Goal: Information Seeking & Learning: Check status

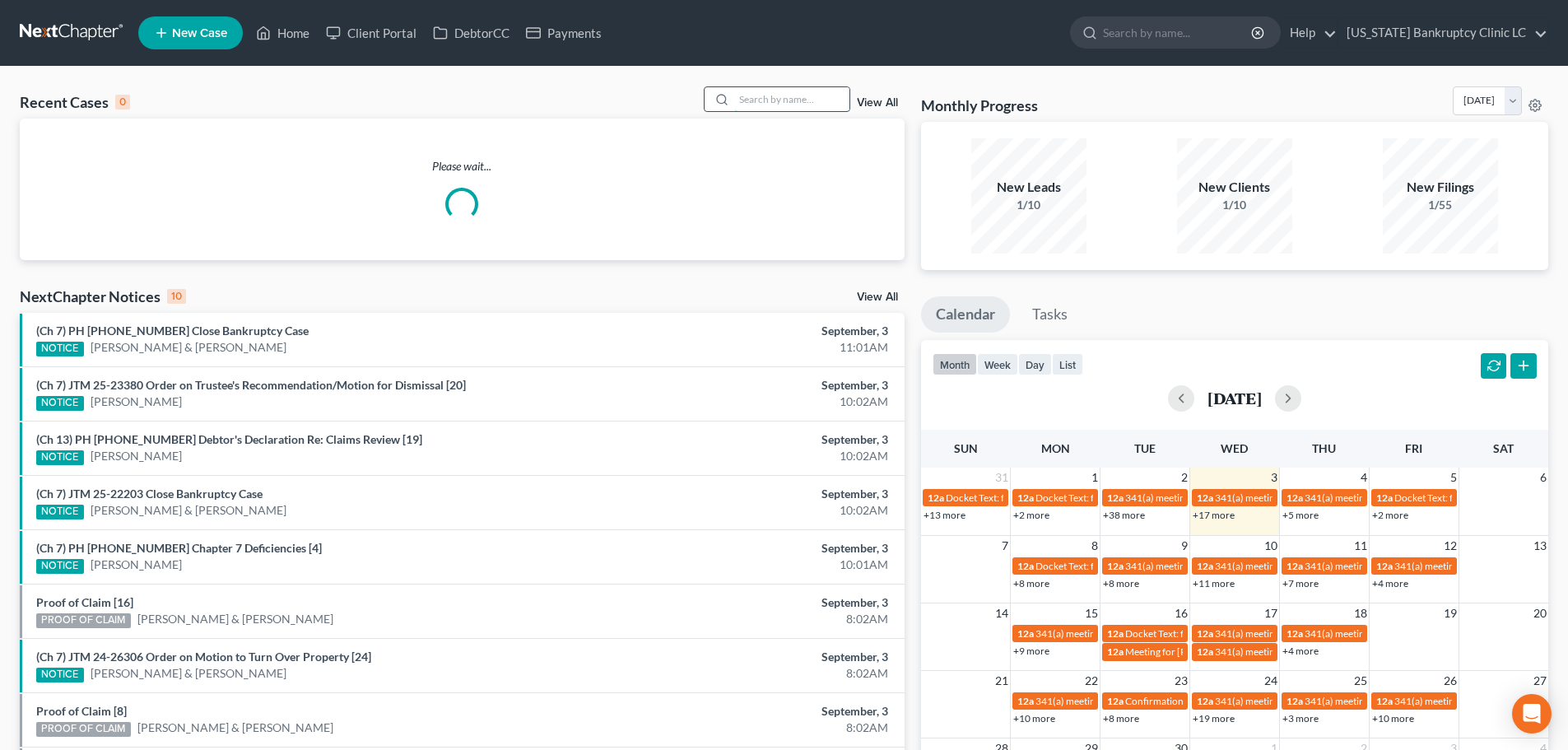
click at [762, 98] on input "search" at bounding box center [792, 99] width 115 height 24
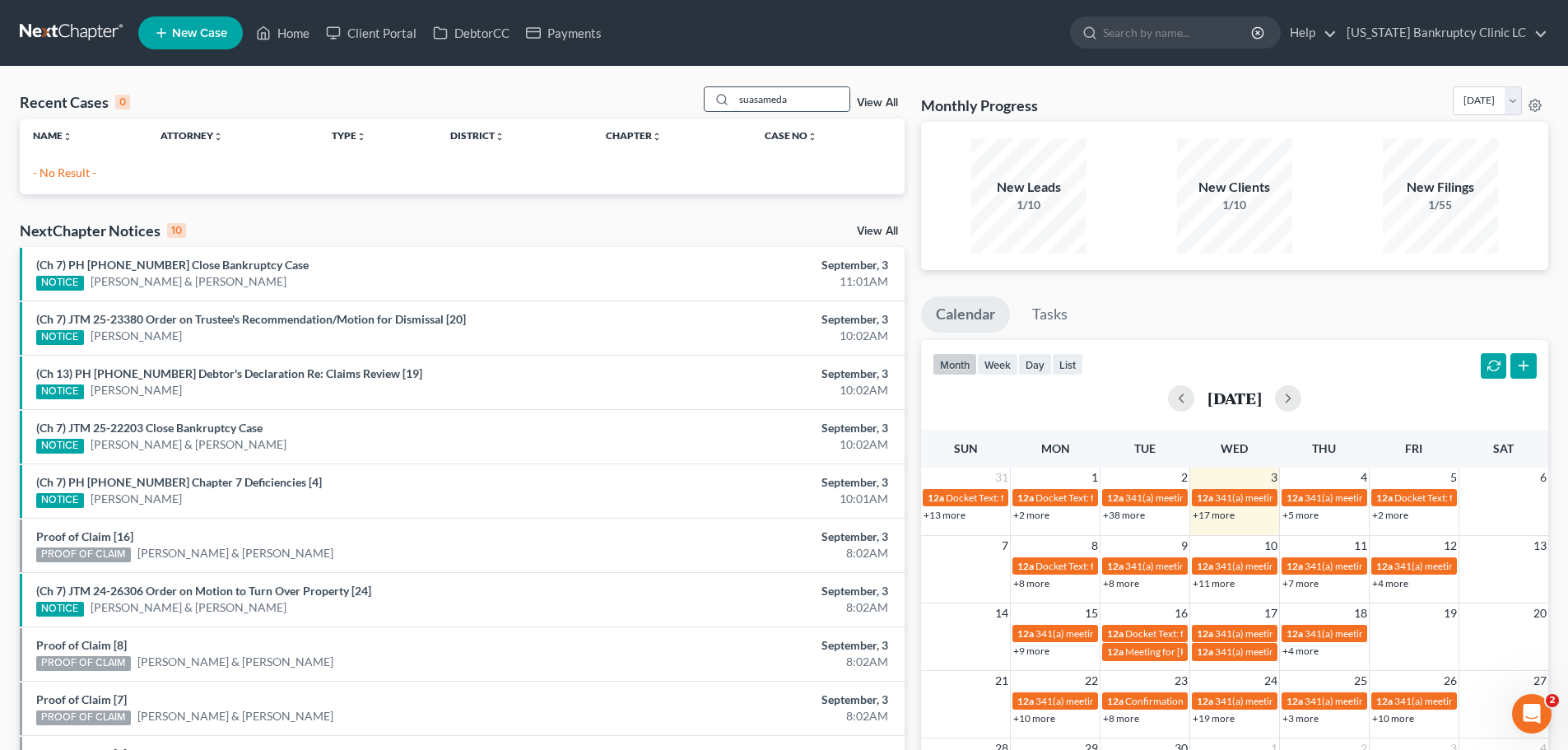
click at [813, 93] on input "suasameda" at bounding box center [792, 99] width 115 height 24
type input "sausameda"
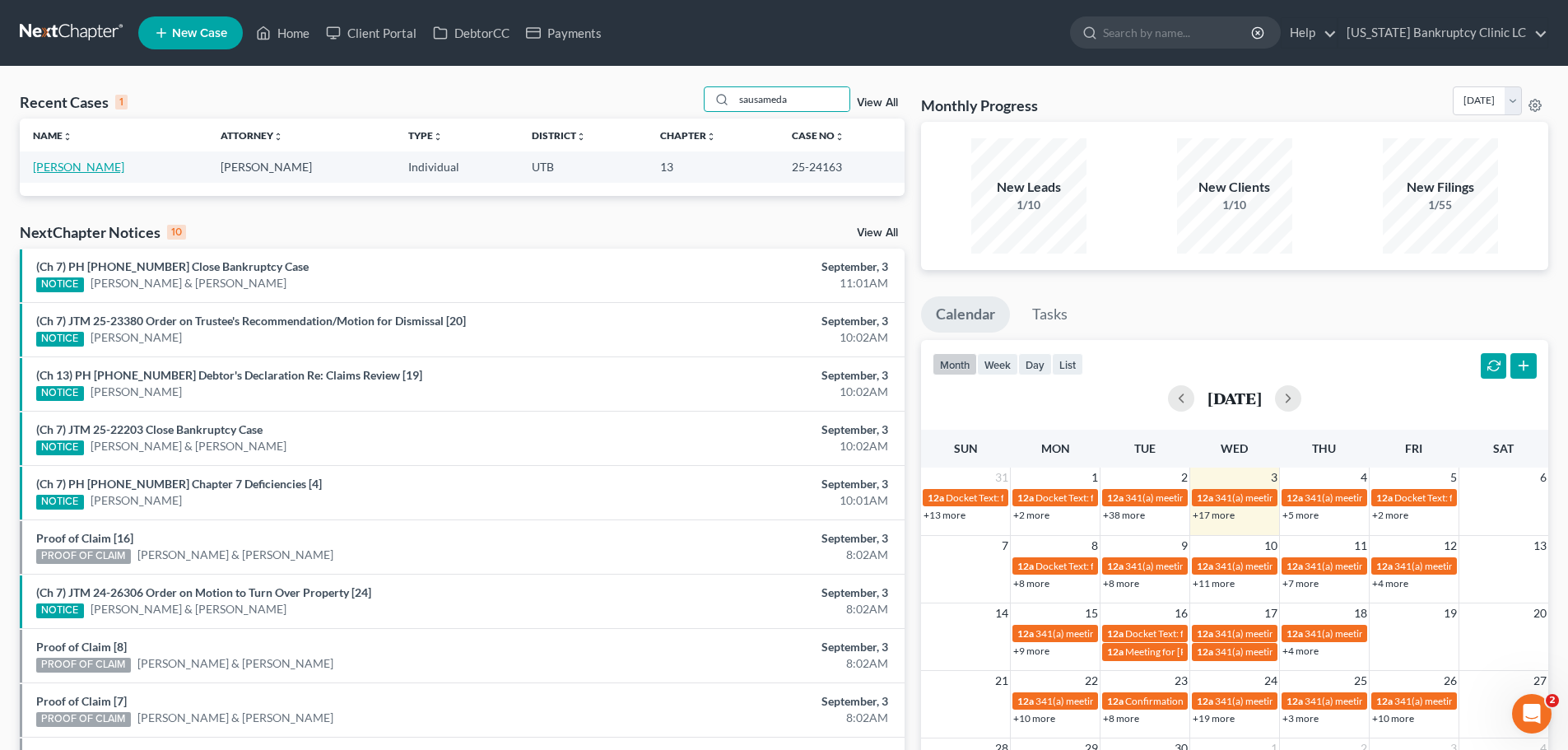
click at [77, 170] on link "[PERSON_NAME]" at bounding box center [79, 166] width 92 height 14
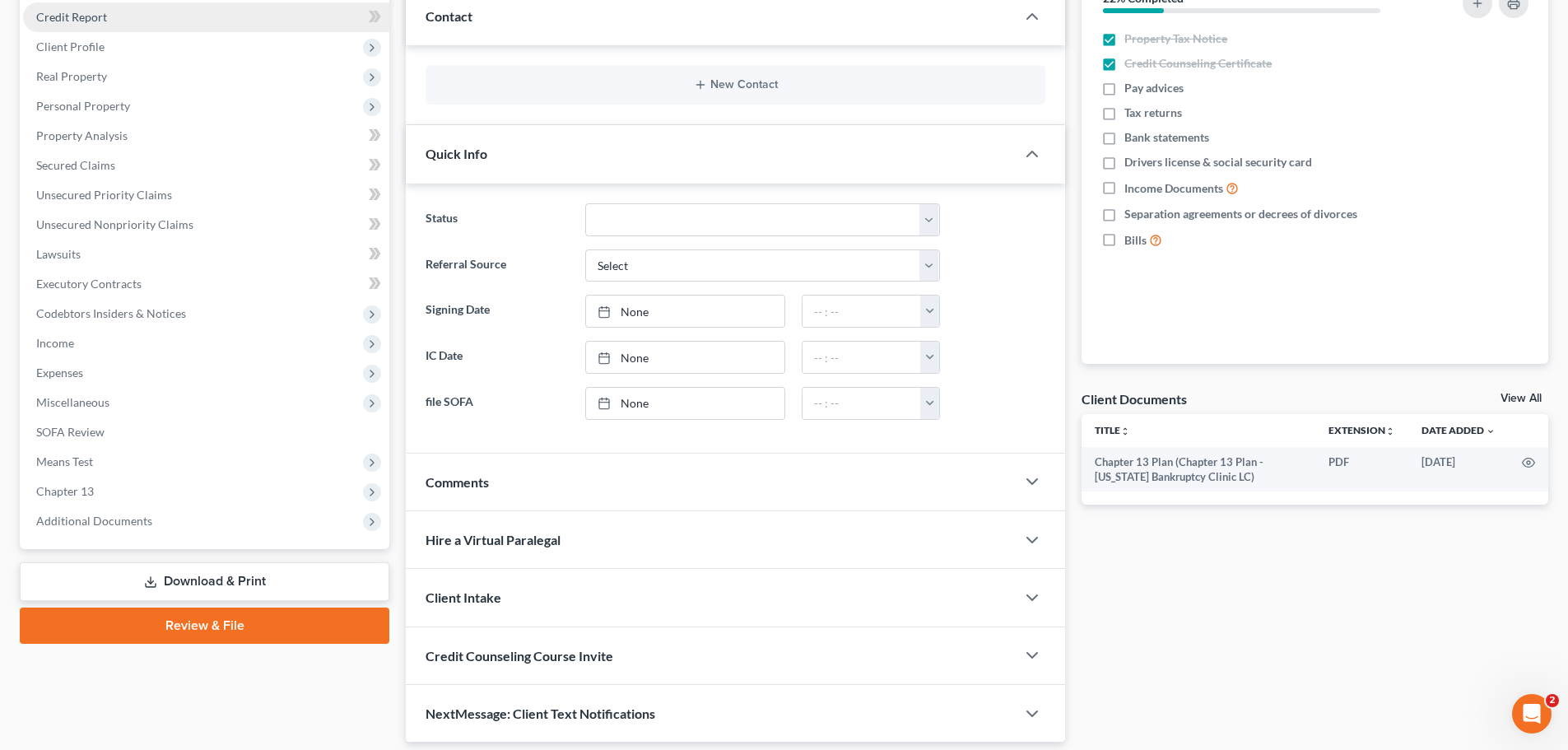
scroll to position [247, 0]
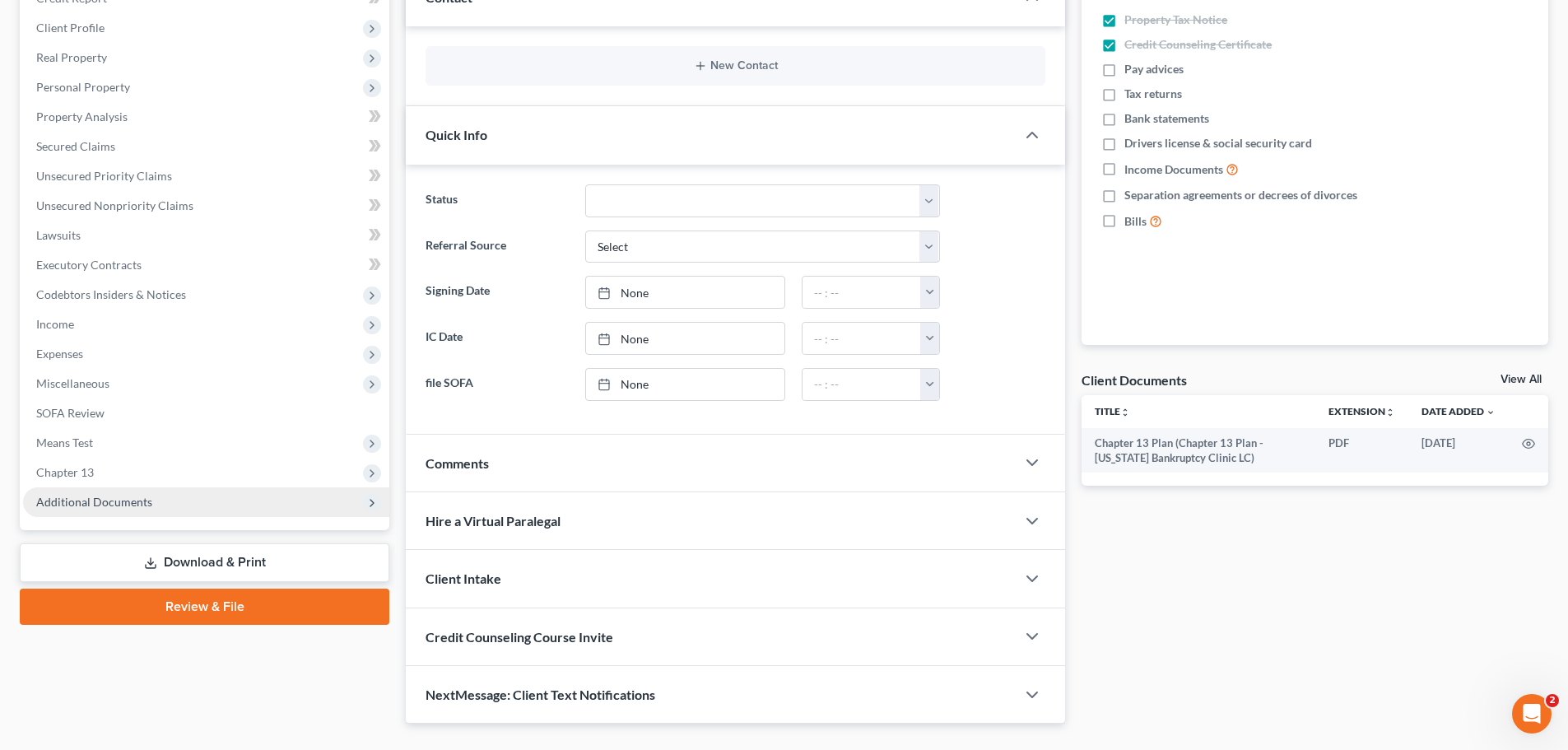
click at [141, 508] on span "Additional Documents" at bounding box center [94, 501] width 116 height 14
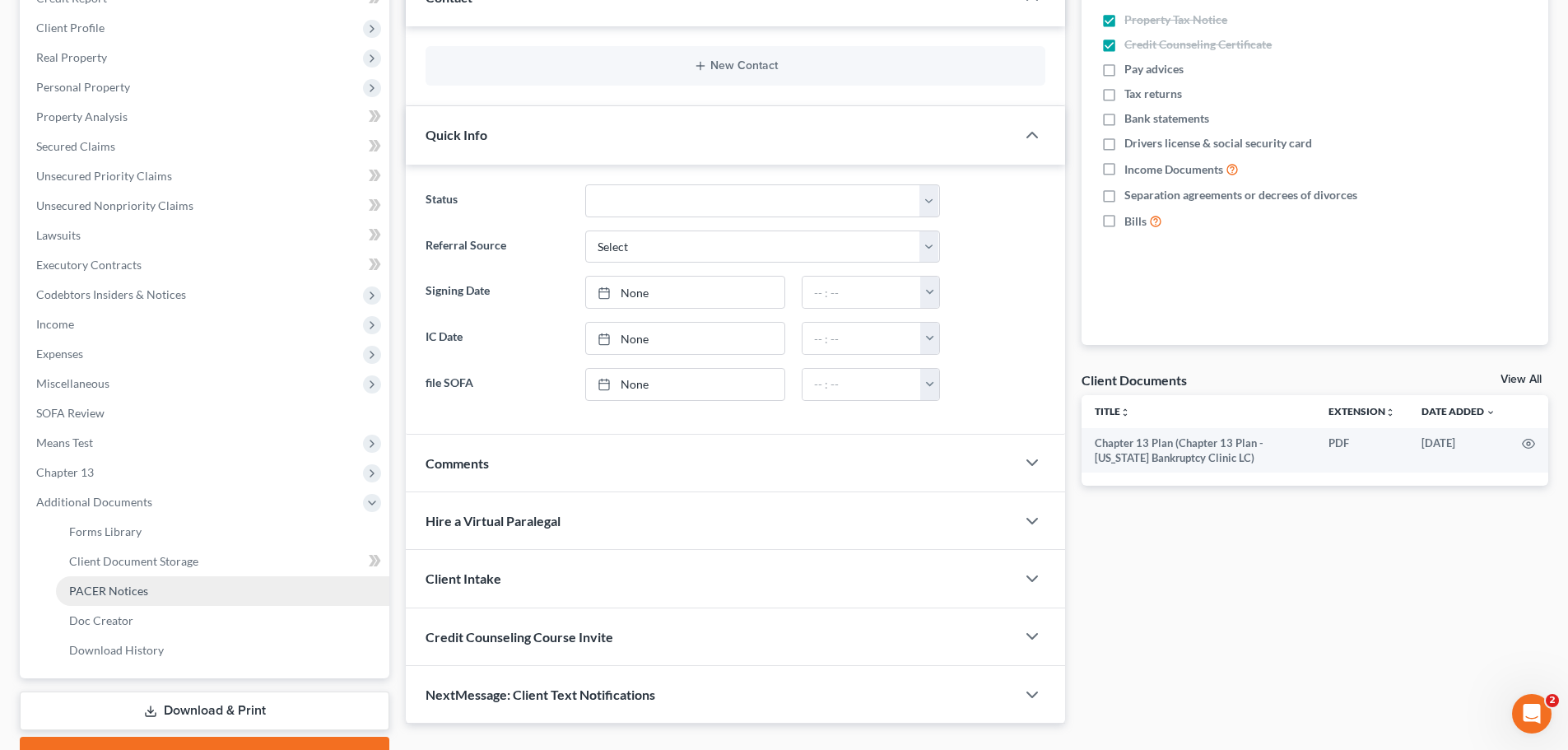
click at [142, 596] on span "PACER Notices" at bounding box center [108, 590] width 79 height 14
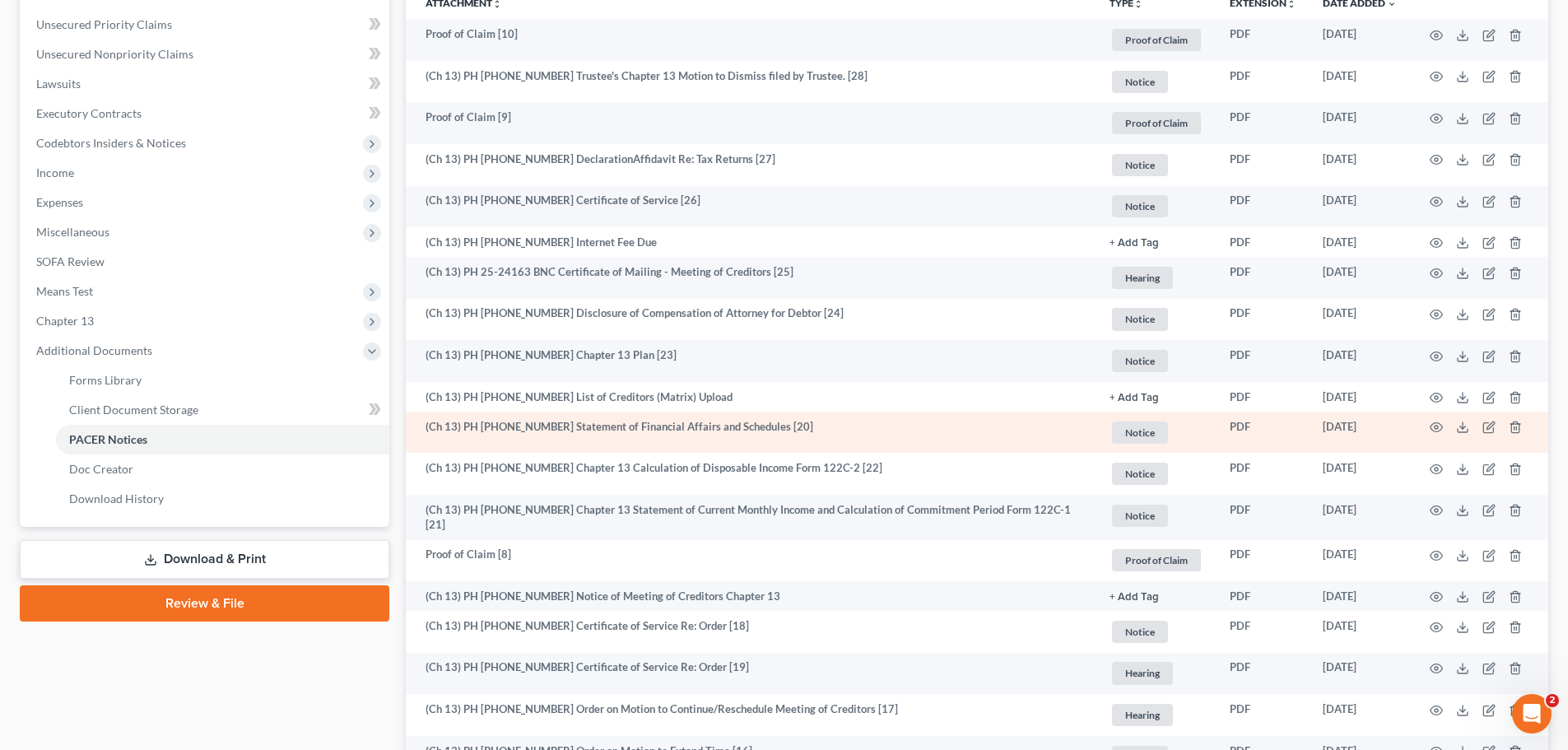
scroll to position [494, 0]
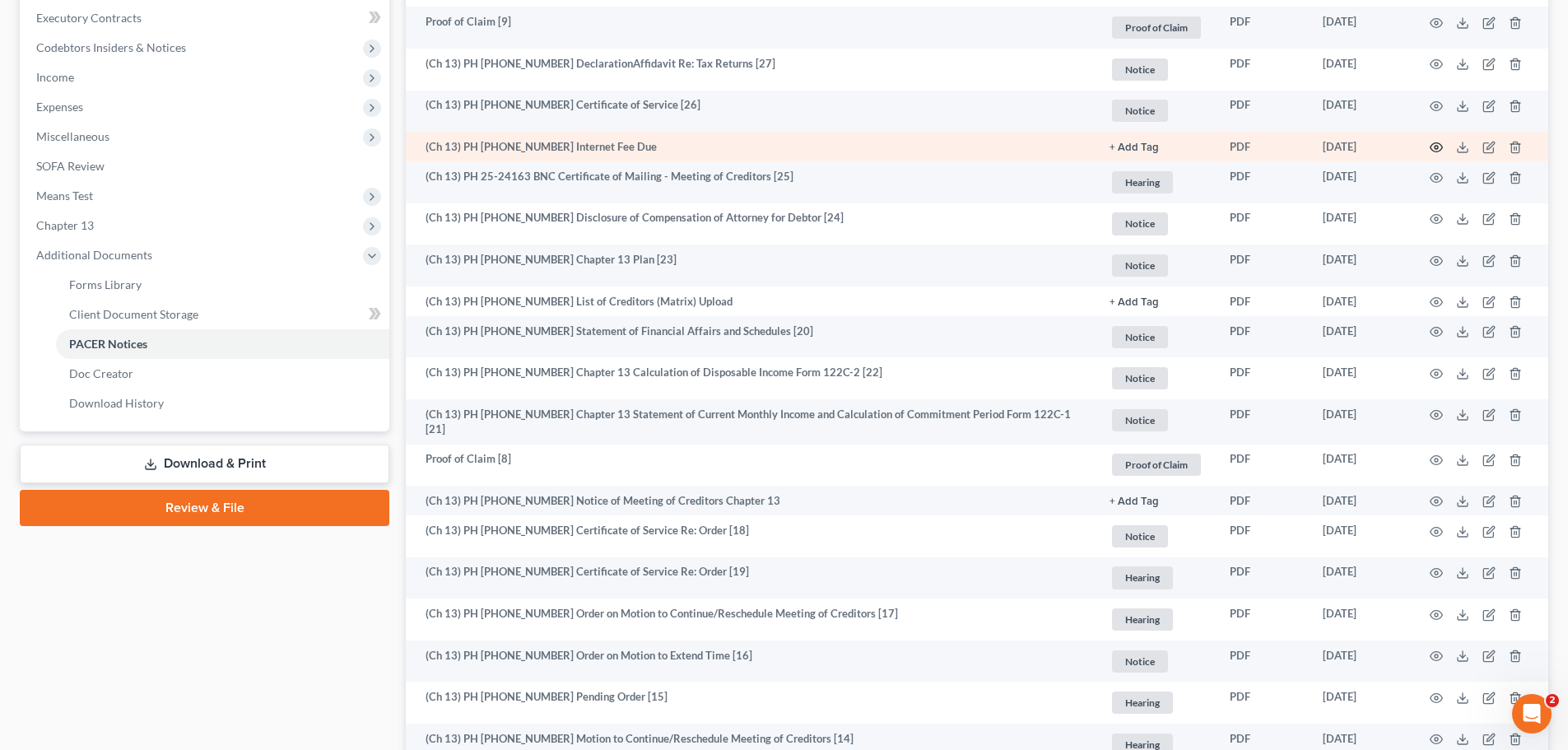
click at [1440, 145] on icon "button" at bounding box center [1436, 148] width 13 height 9
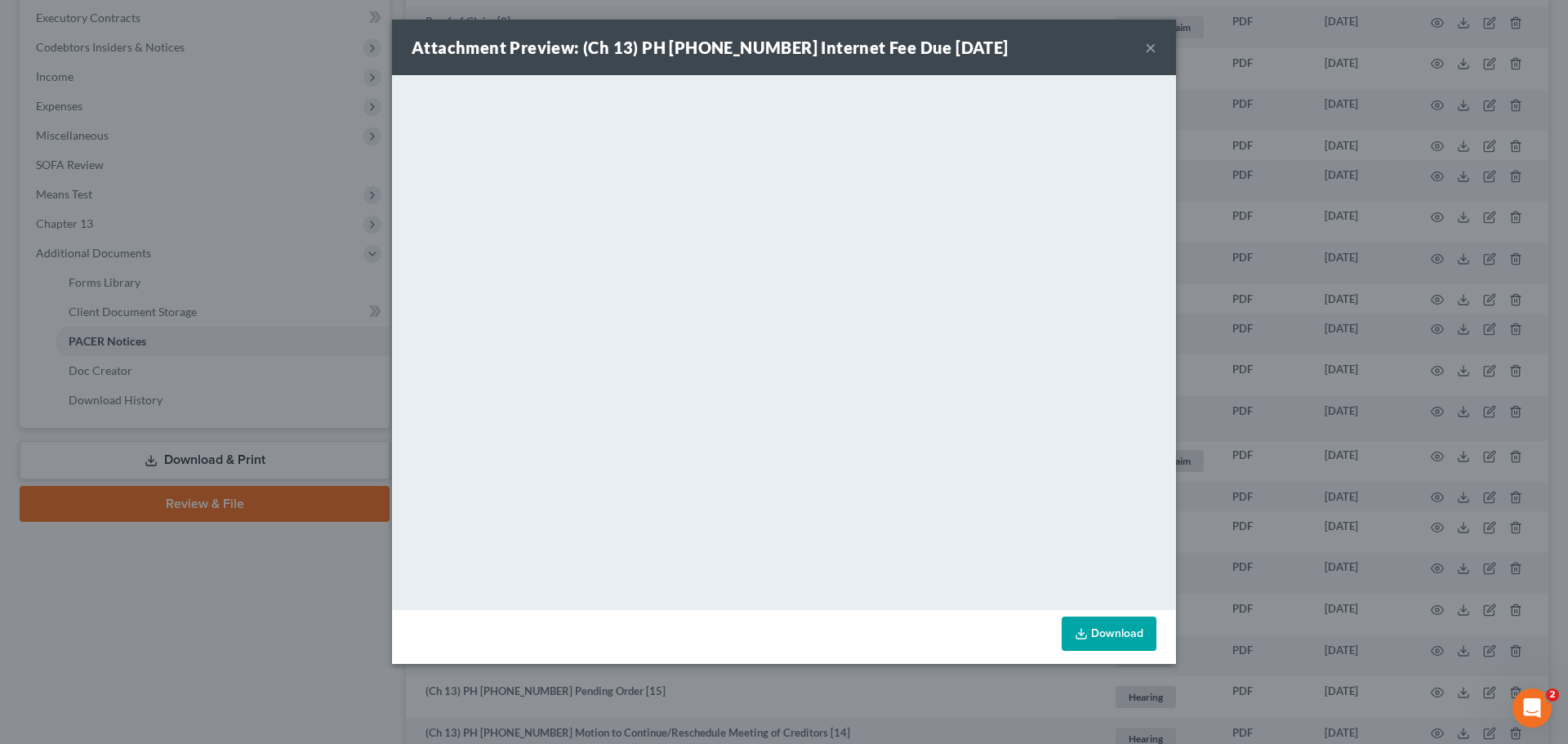
click at [1152, 41] on button "×" at bounding box center [1151, 47] width 12 height 19
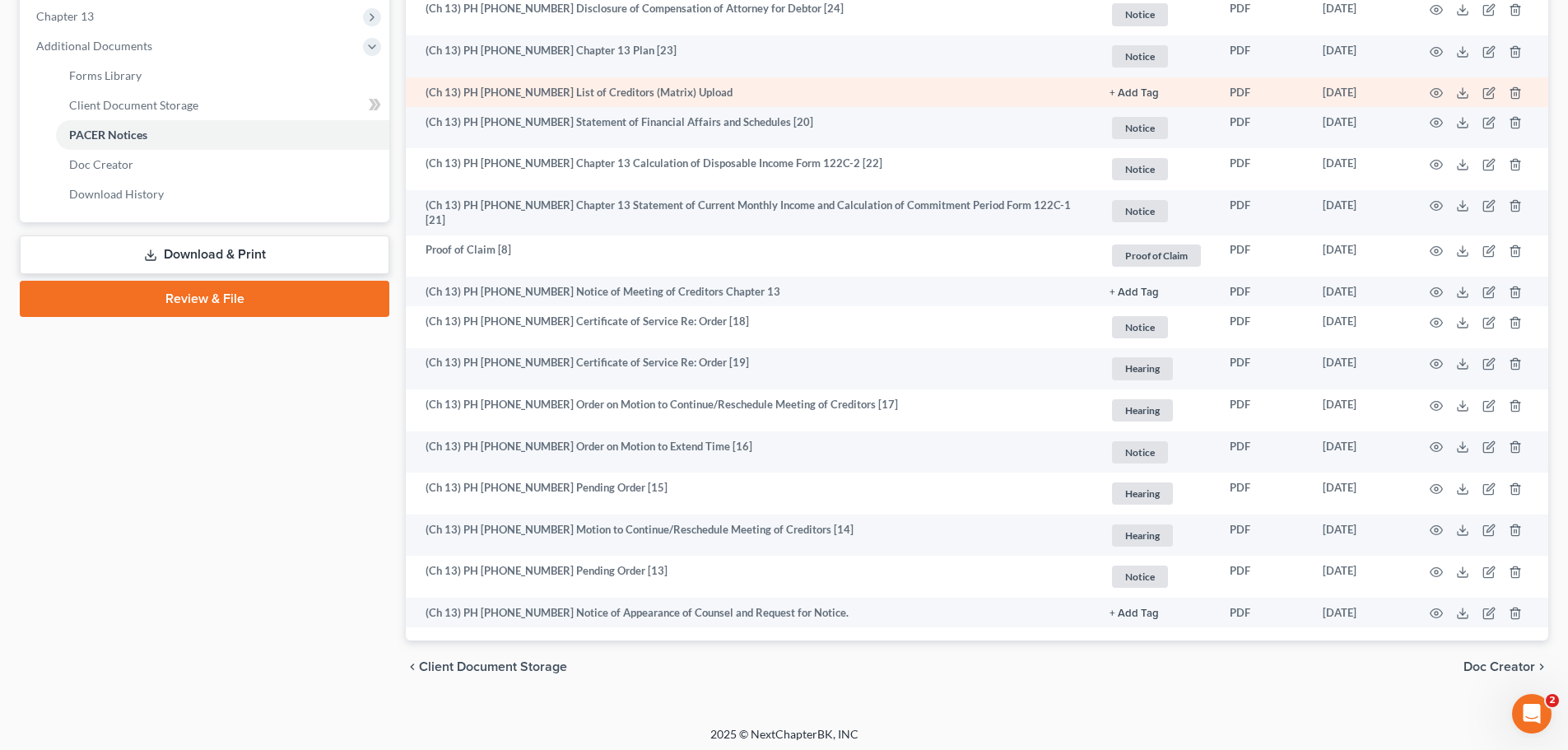
scroll to position [705, 0]
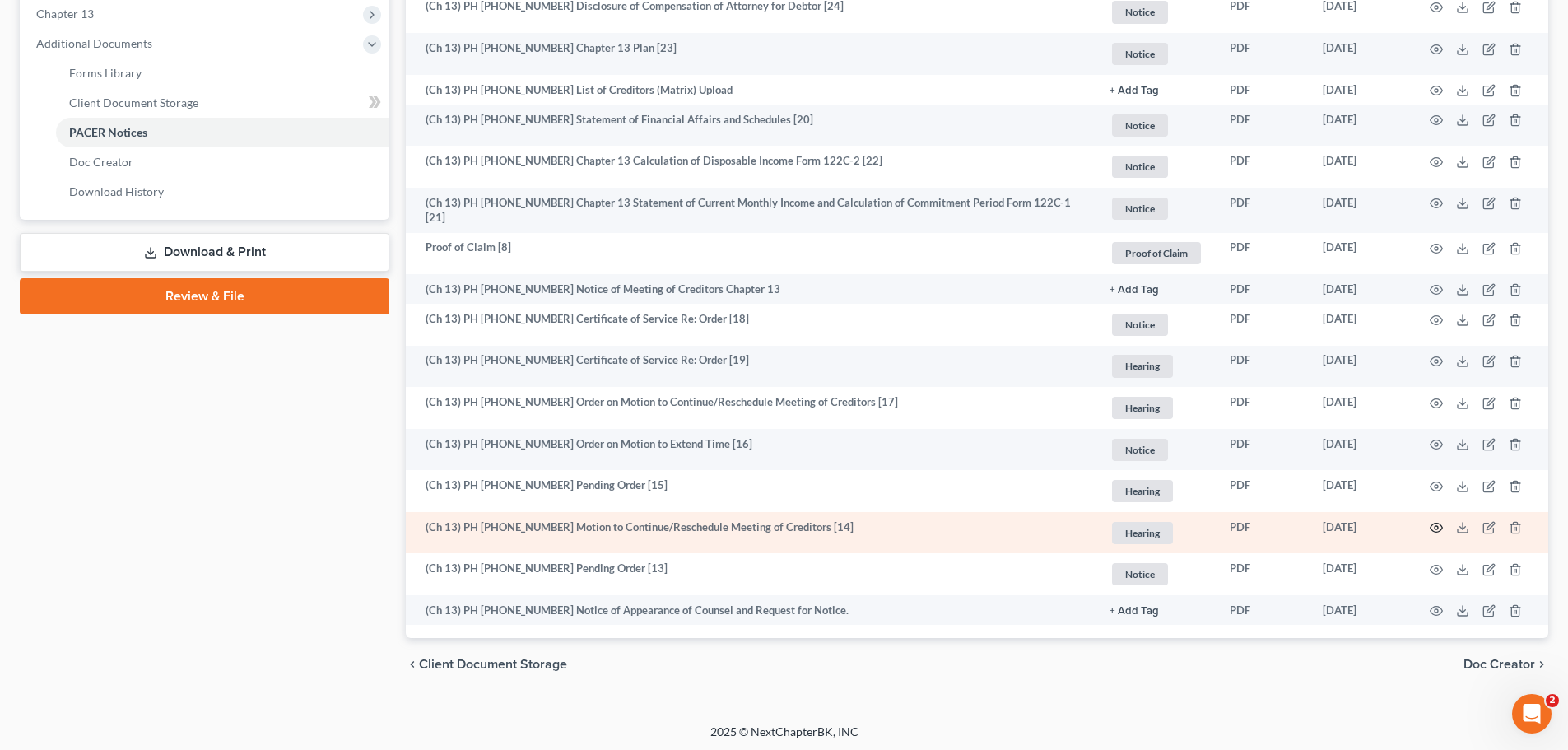
click at [1433, 522] on icon "button" at bounding box center [1436, 528] width 14 height 14
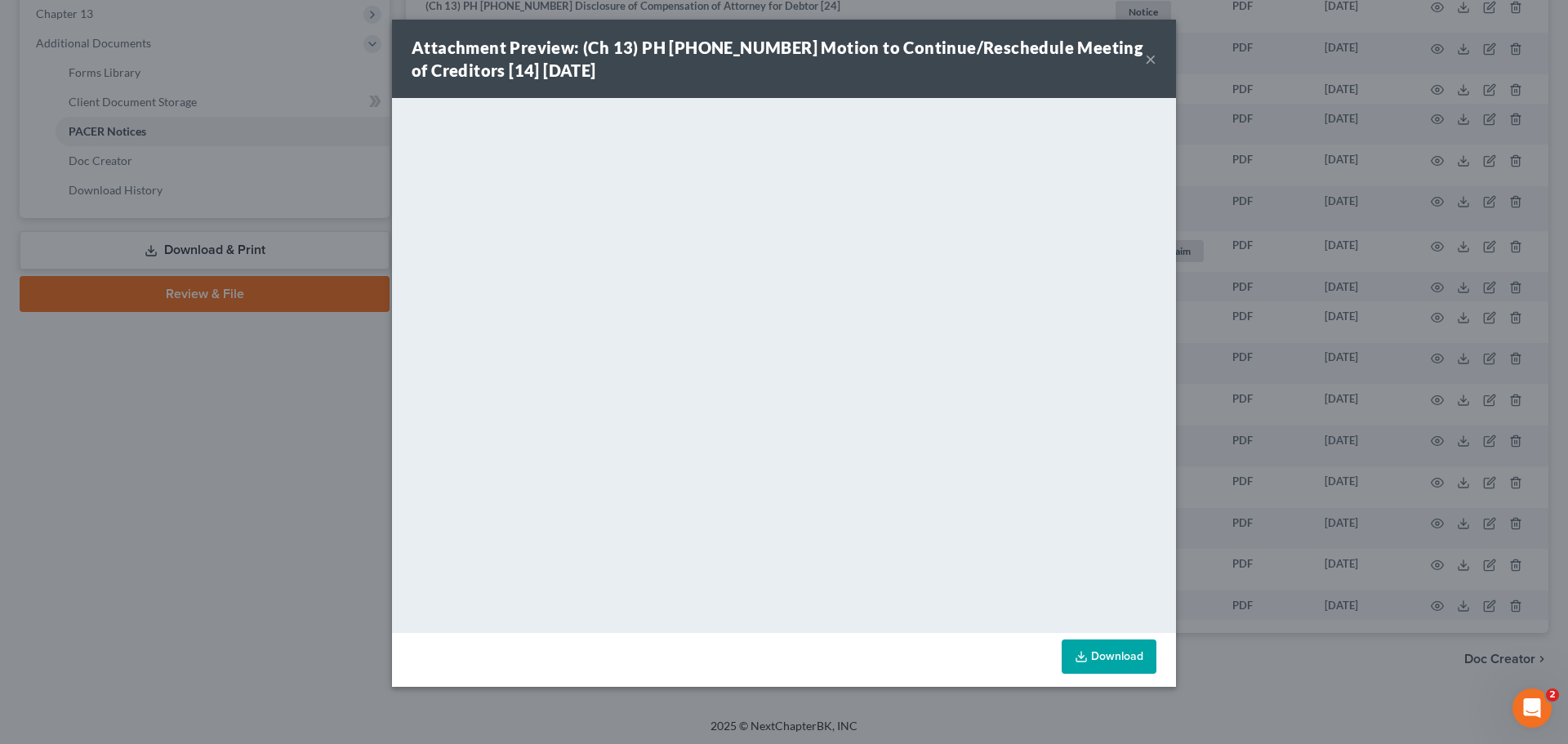
click at [1159, 60] on div "Attachment Preview: (Ch 13) PH [PHONE_NUMBER] Motion to Continue/Reschedule Mee…" at bounding box center [784, 58] width 784 height 78
click at [1151, 58] on button "×" at bounding box center [1151, 58] width 12 height 19
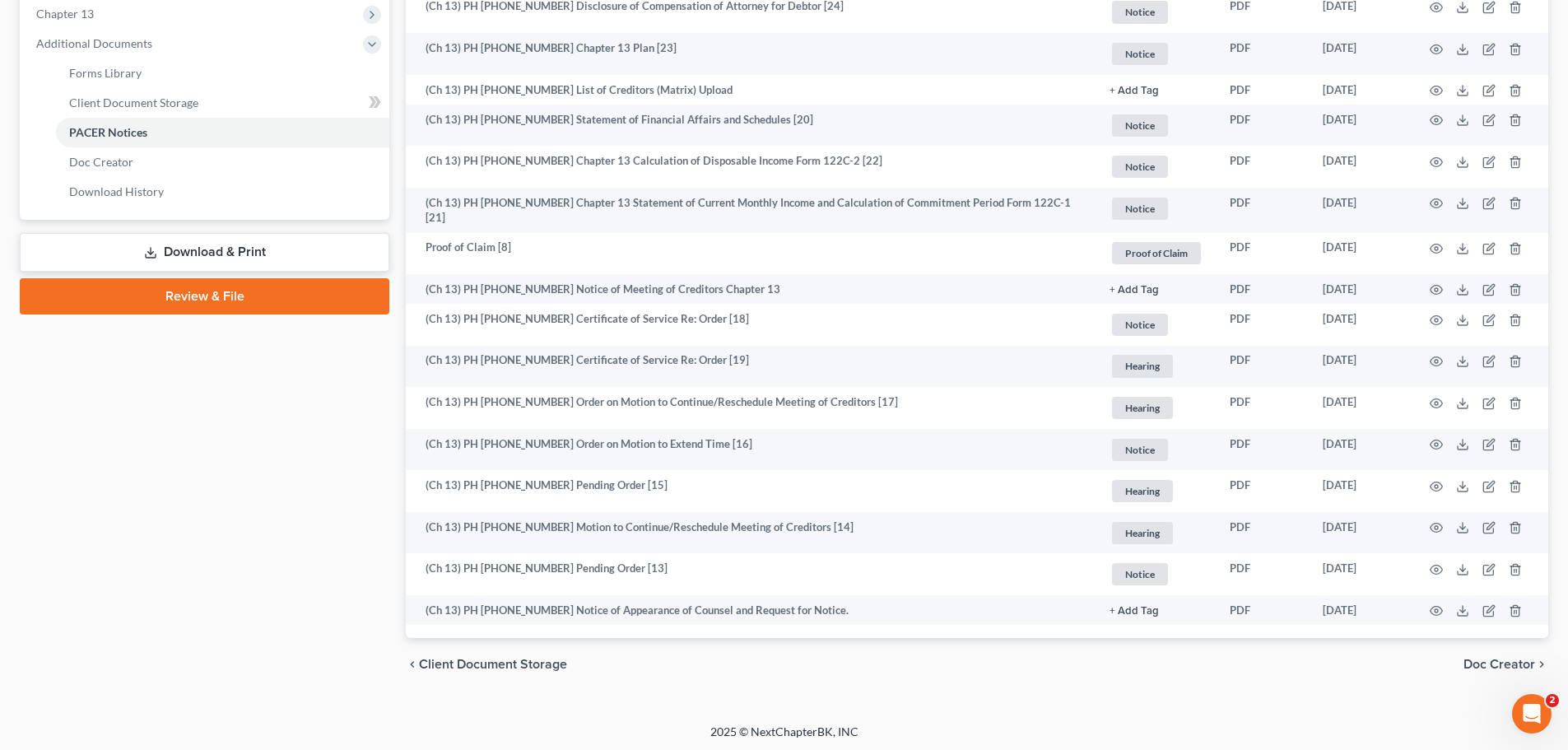
click at [191, 501] on div "Case Dashboard Payments Invoices Payments Payments Credit Report Client Profile" at bounding box center [204, 71] width 386 height 1238
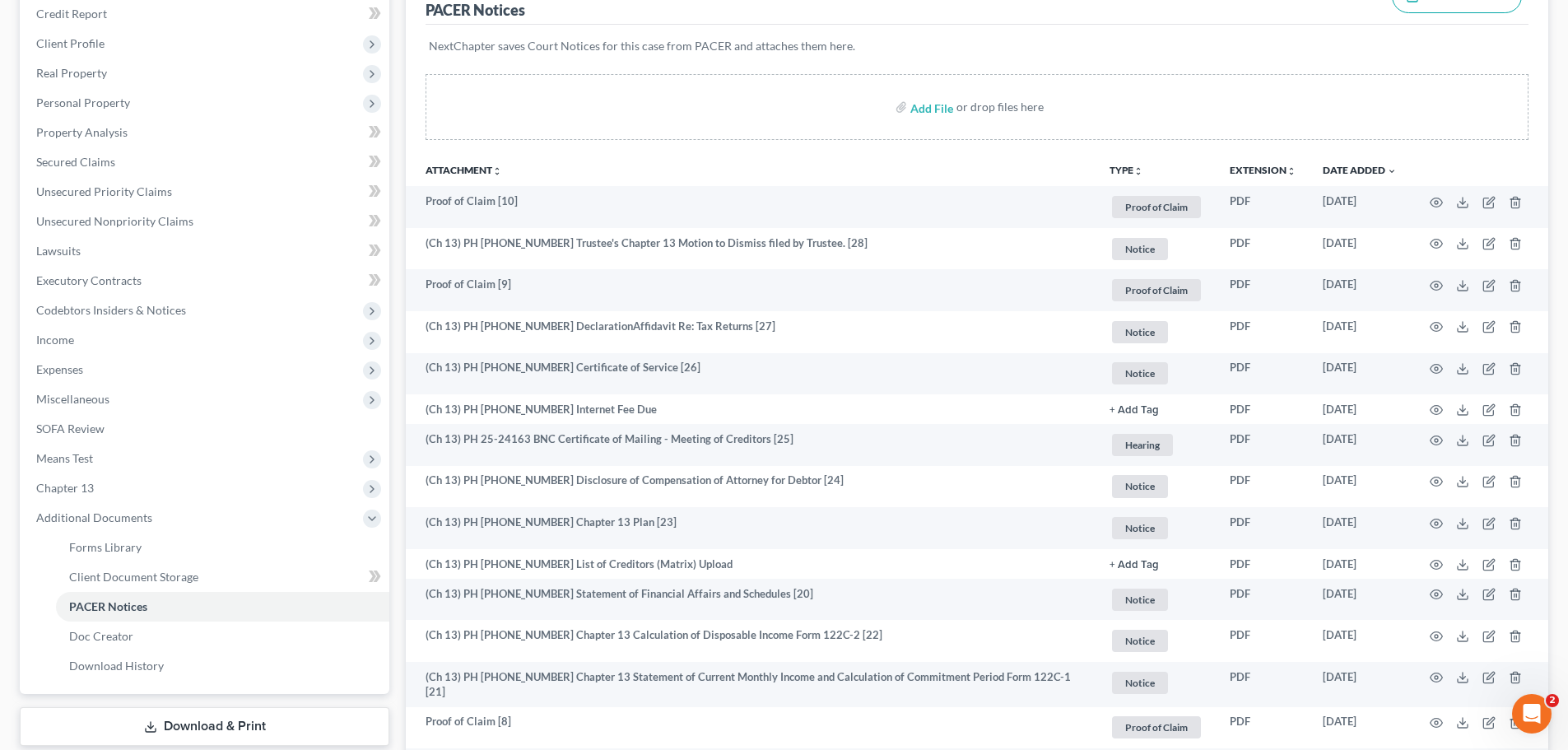
scroll to position [0, 0]
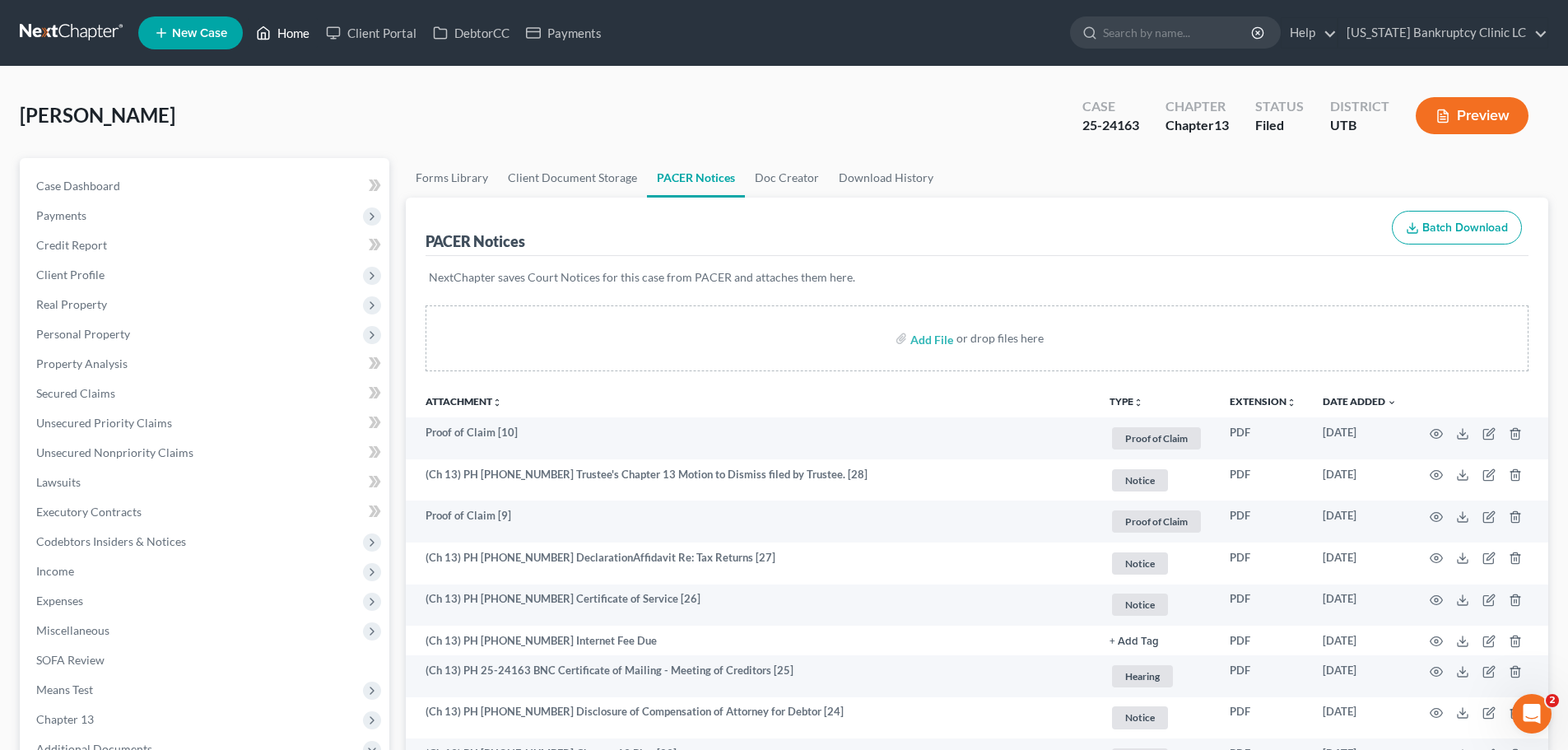
click at [288, 36] on link "Home" at bounding box center [283, 32] width 70 height 30
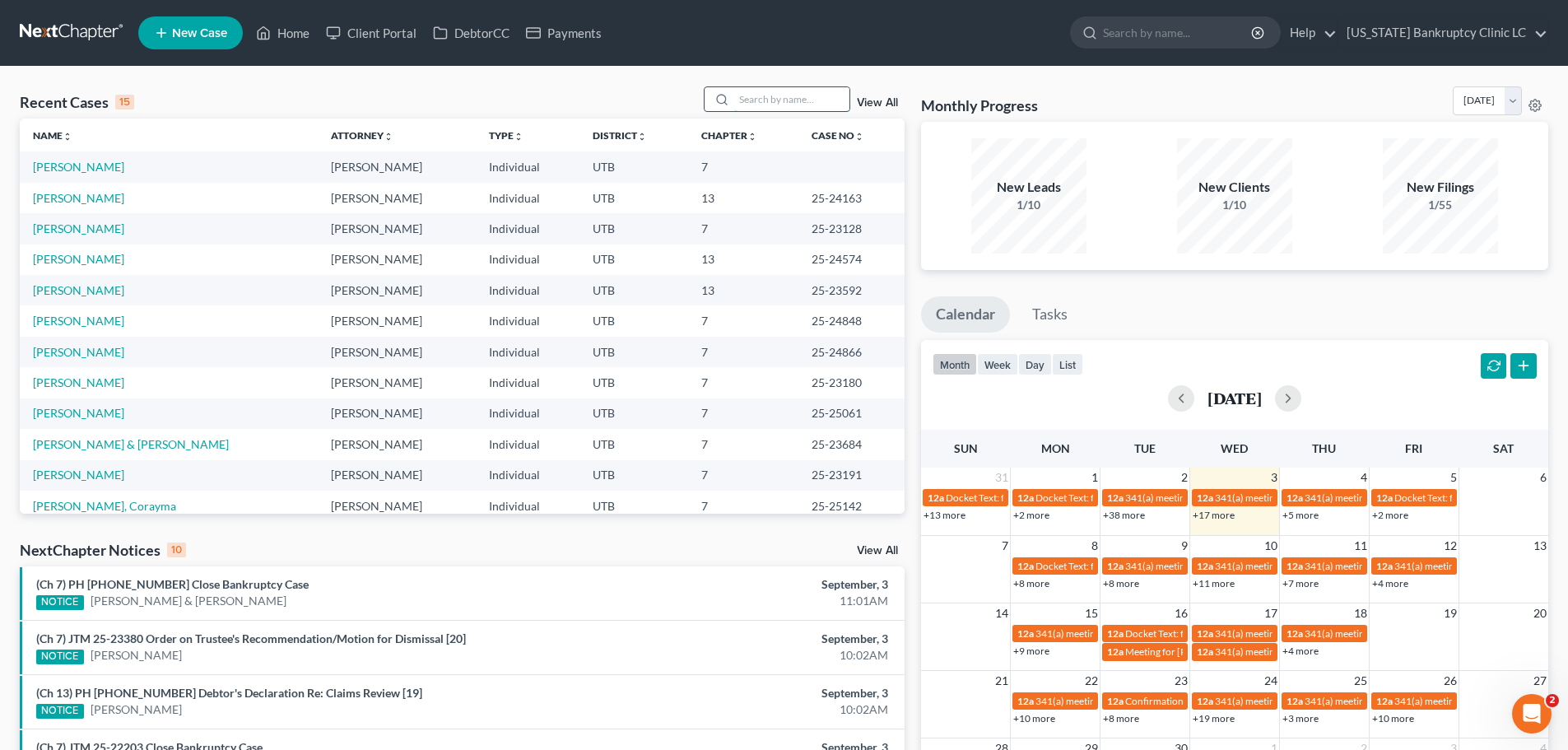
click at [796, 94] on input "search" at bounding box center [792, 99] width 115 height 24
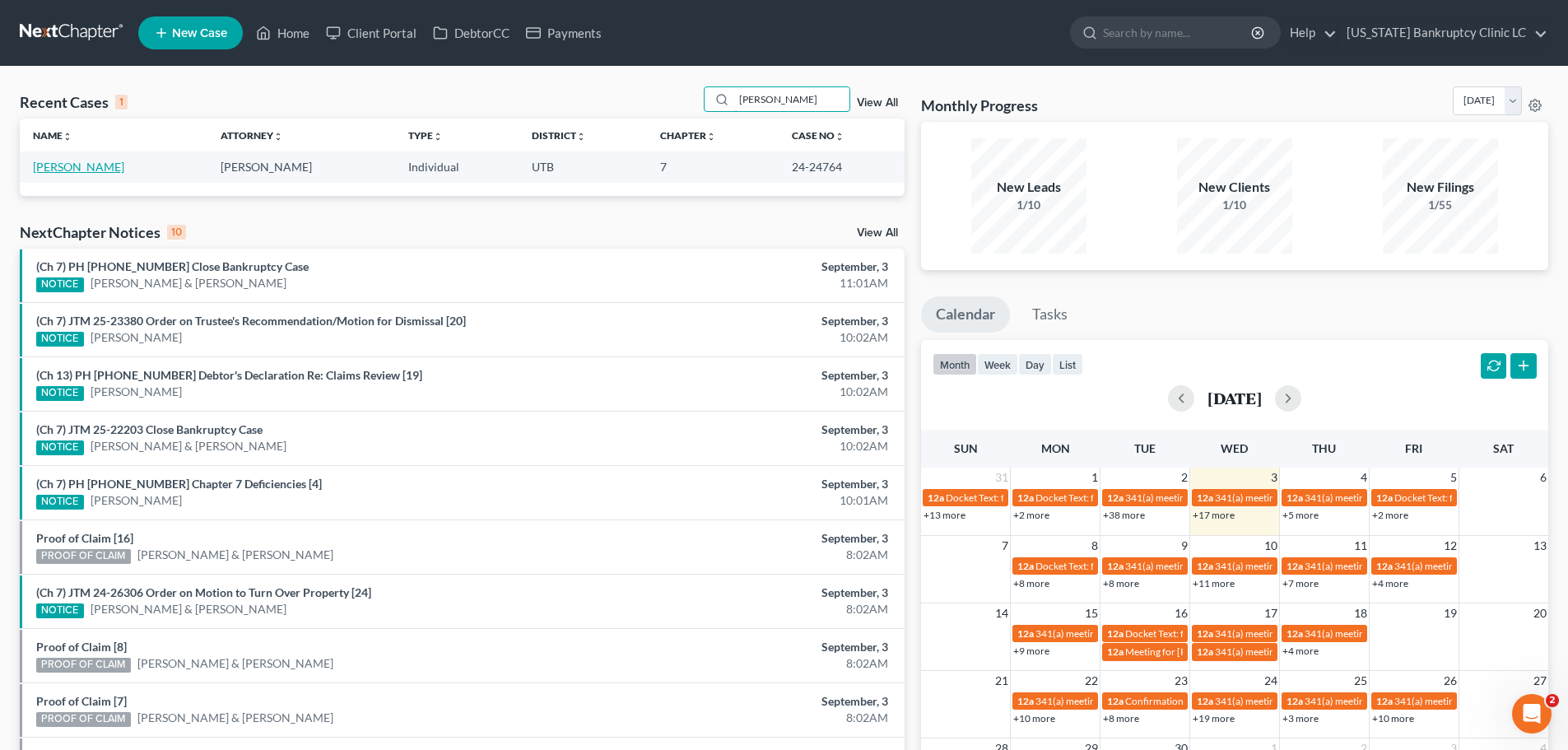
type input "[PERSON_NAME]"
click at [83, 162] on link "[PERSON_NAME]" at bounding box center [79, 166] width 92 height 14
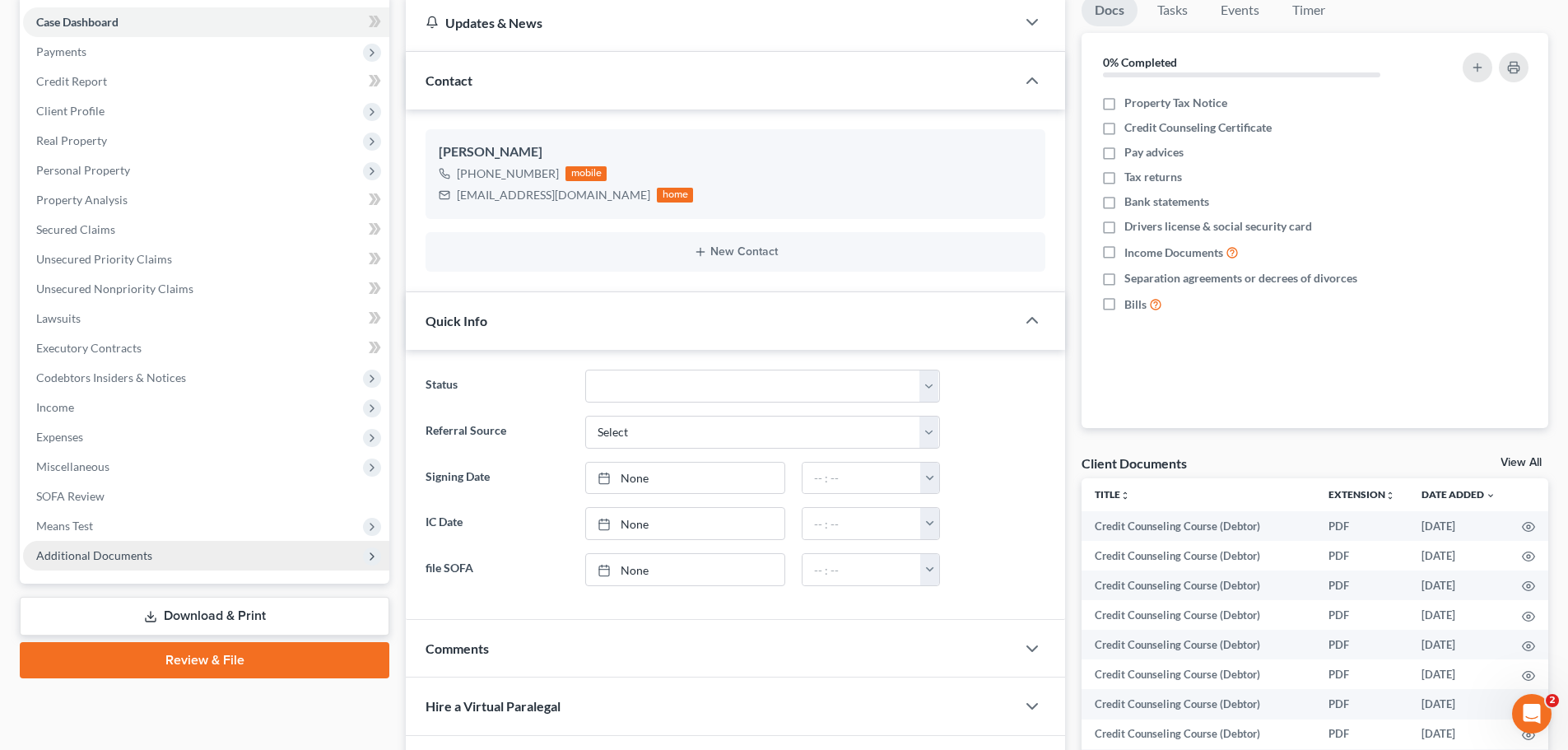
scroll to position [165, 0]
click at [117, 549] on span "Additional Documents" at bounding box center [94, 554] width 116 height 14
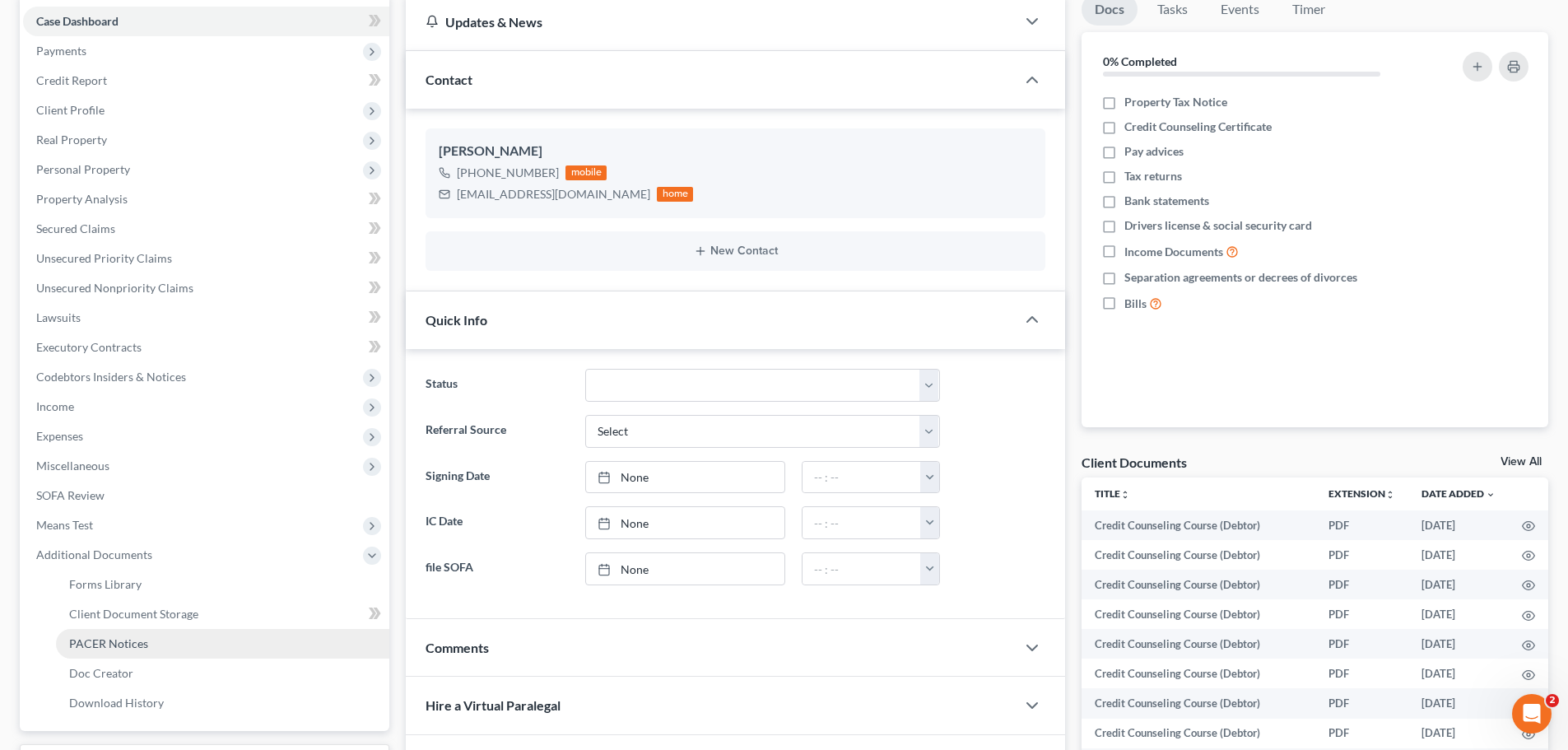
click at [126, 646] on span "PACER Notices" at bounding box center [108, 643] width 79 height 14
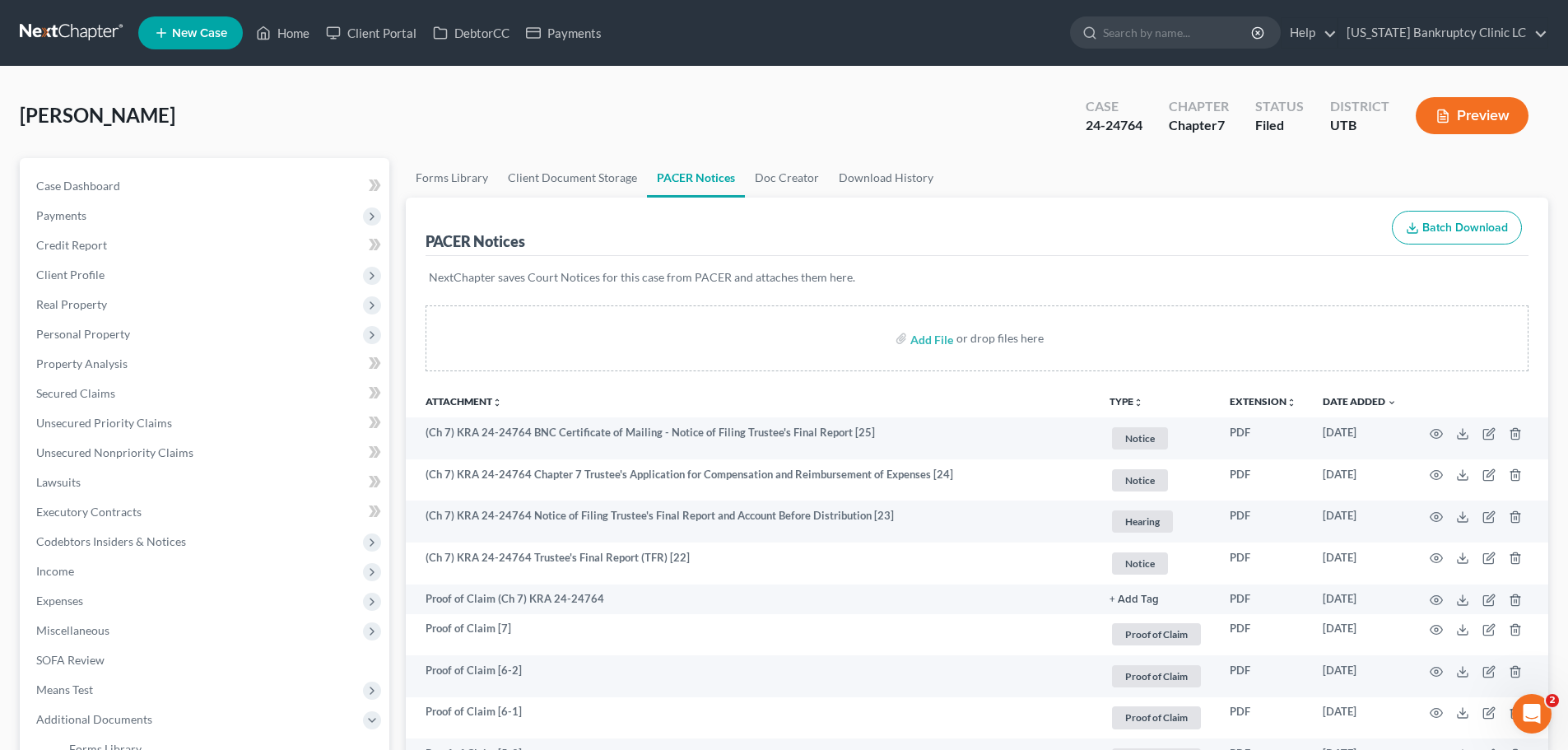
scroll to position [82, 0]
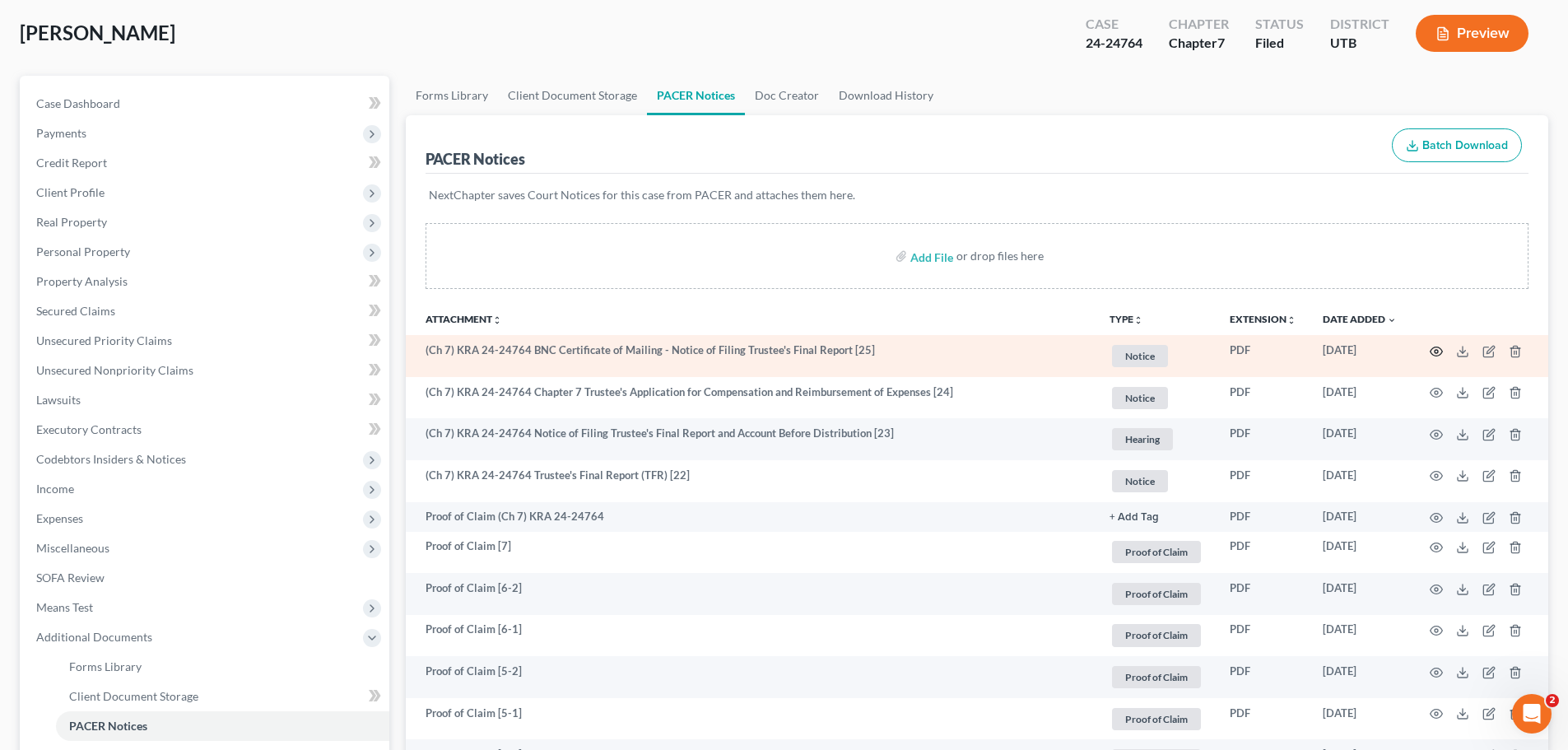
click at [1438, 348] on icon "button" at bounding box center [1436, 351] width 14 height 14
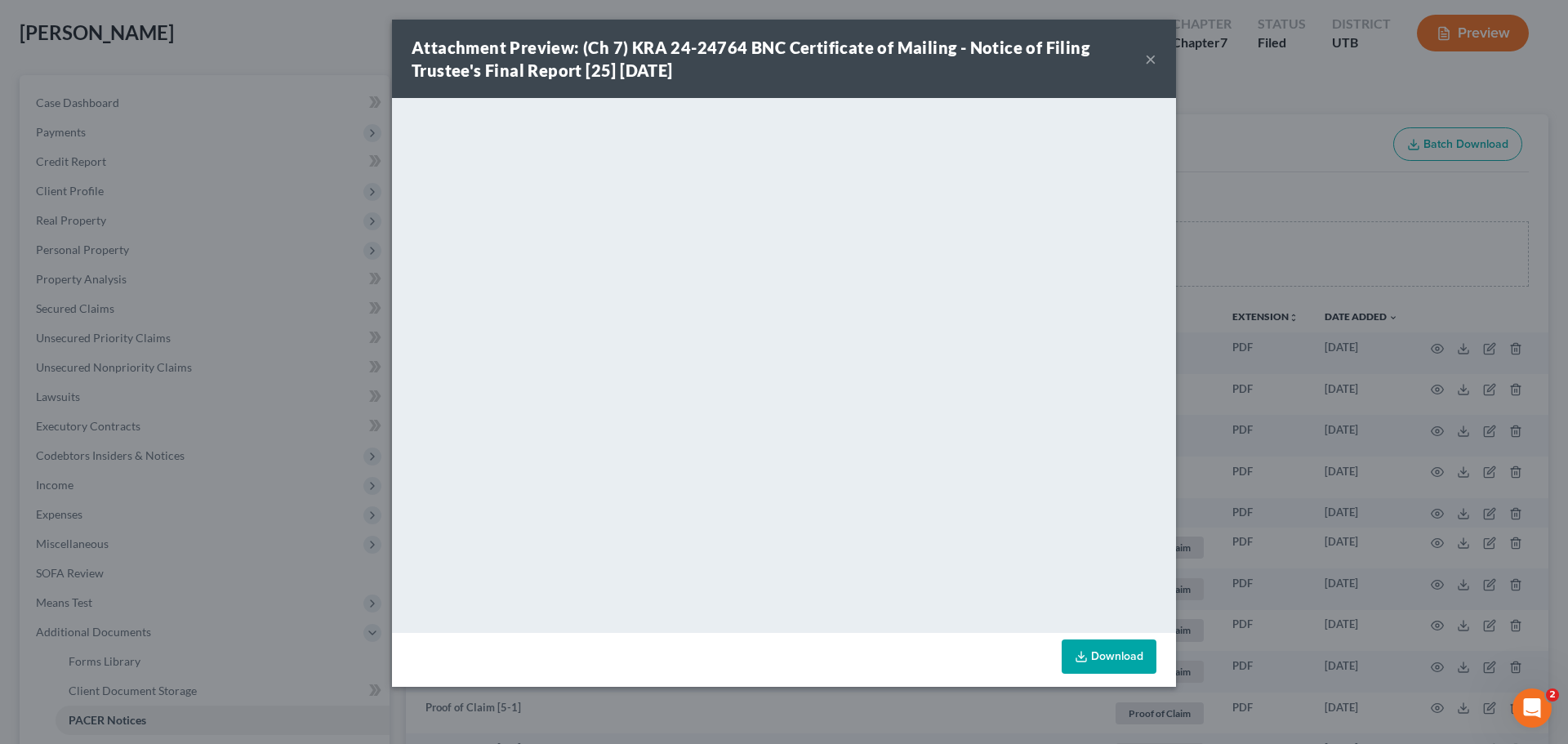
click at [1148, 55] on button "×" at bounding box center [1151, 58] width 12 height 19
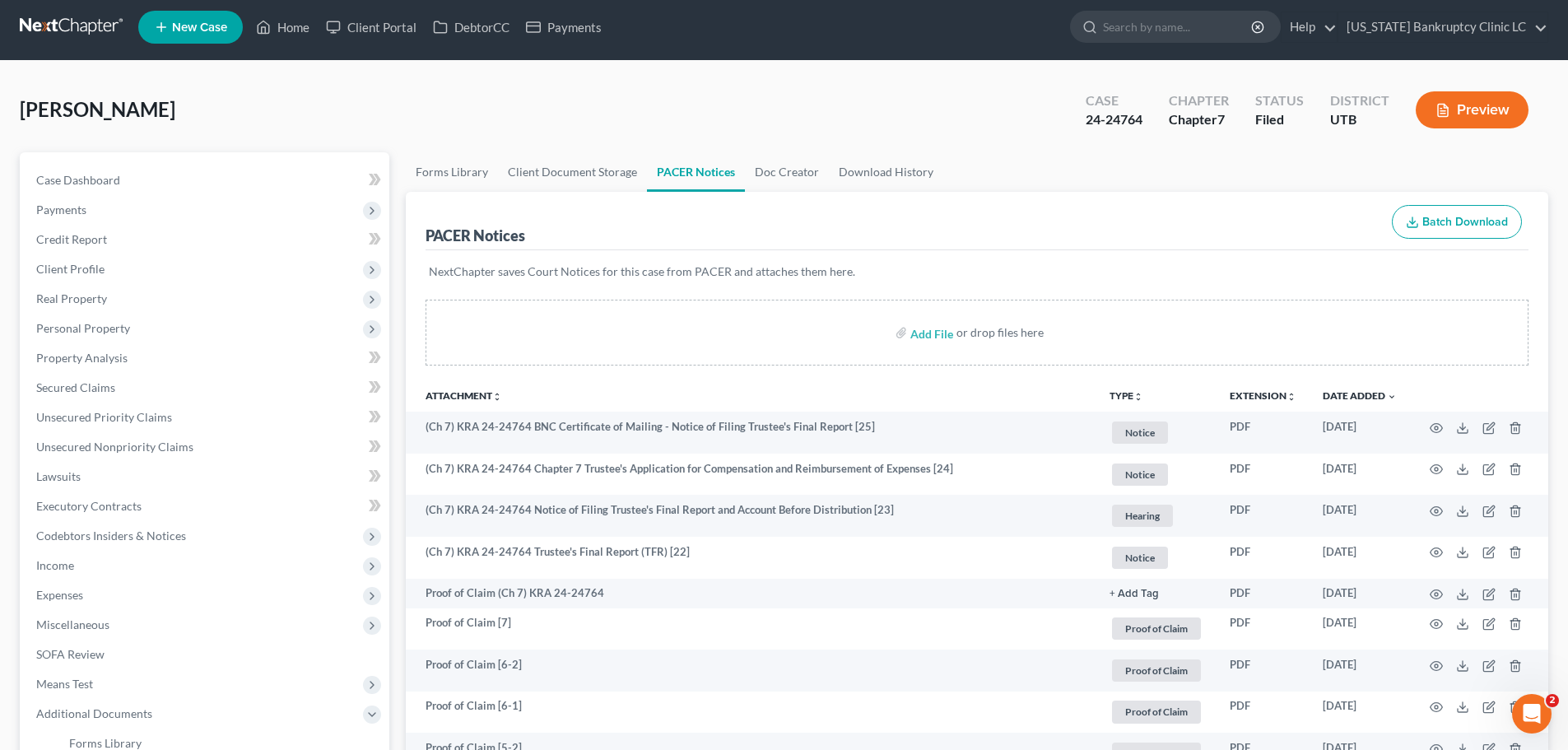
scroll to position [0, 0]
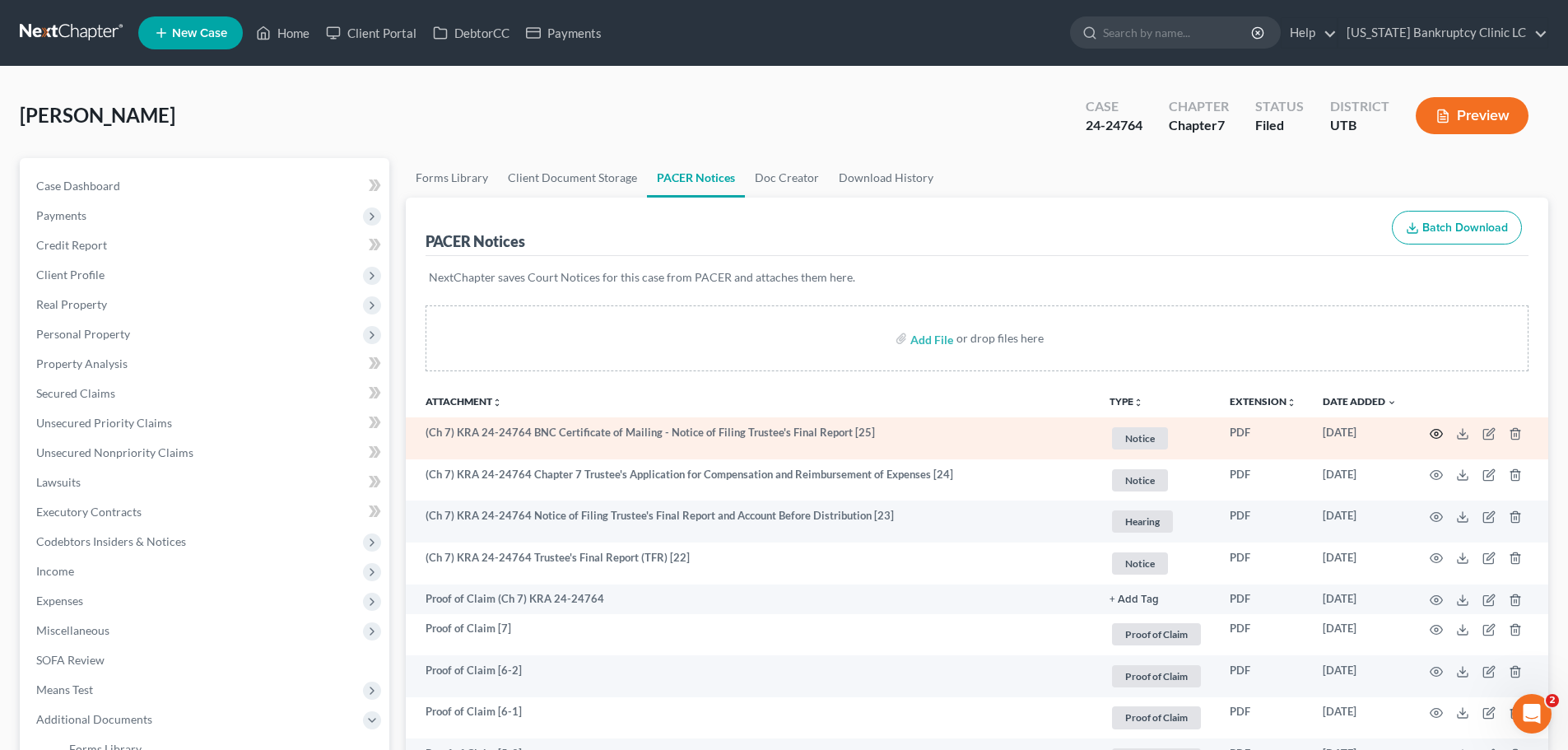
click at [1434, 433] on icon "button" at bounding box center [1436, 434] width 14 height 14
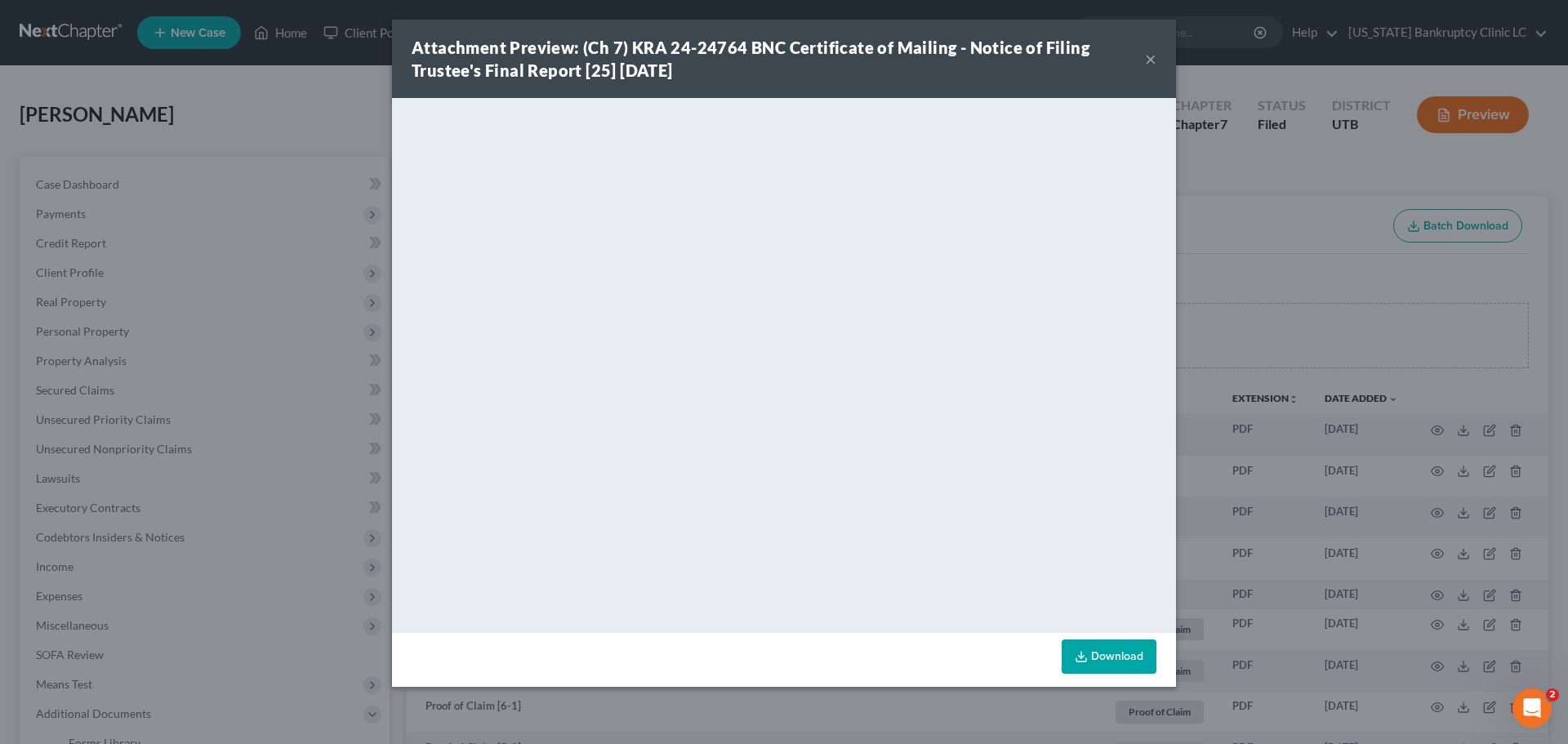
click at [1156, 61] on button "×" at bounding box center [1151, 58] width 12 height 19
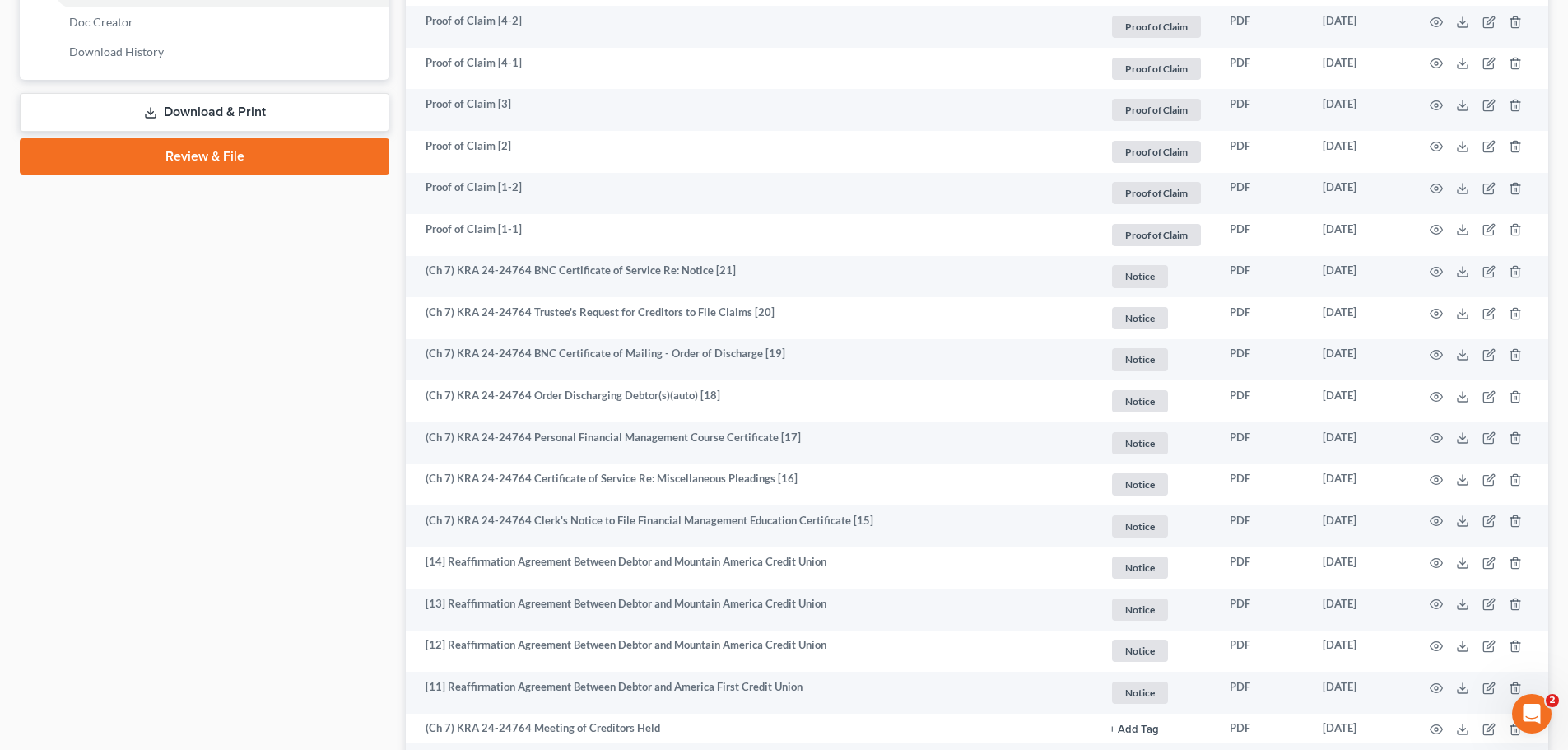
scroll to position [823, 0]
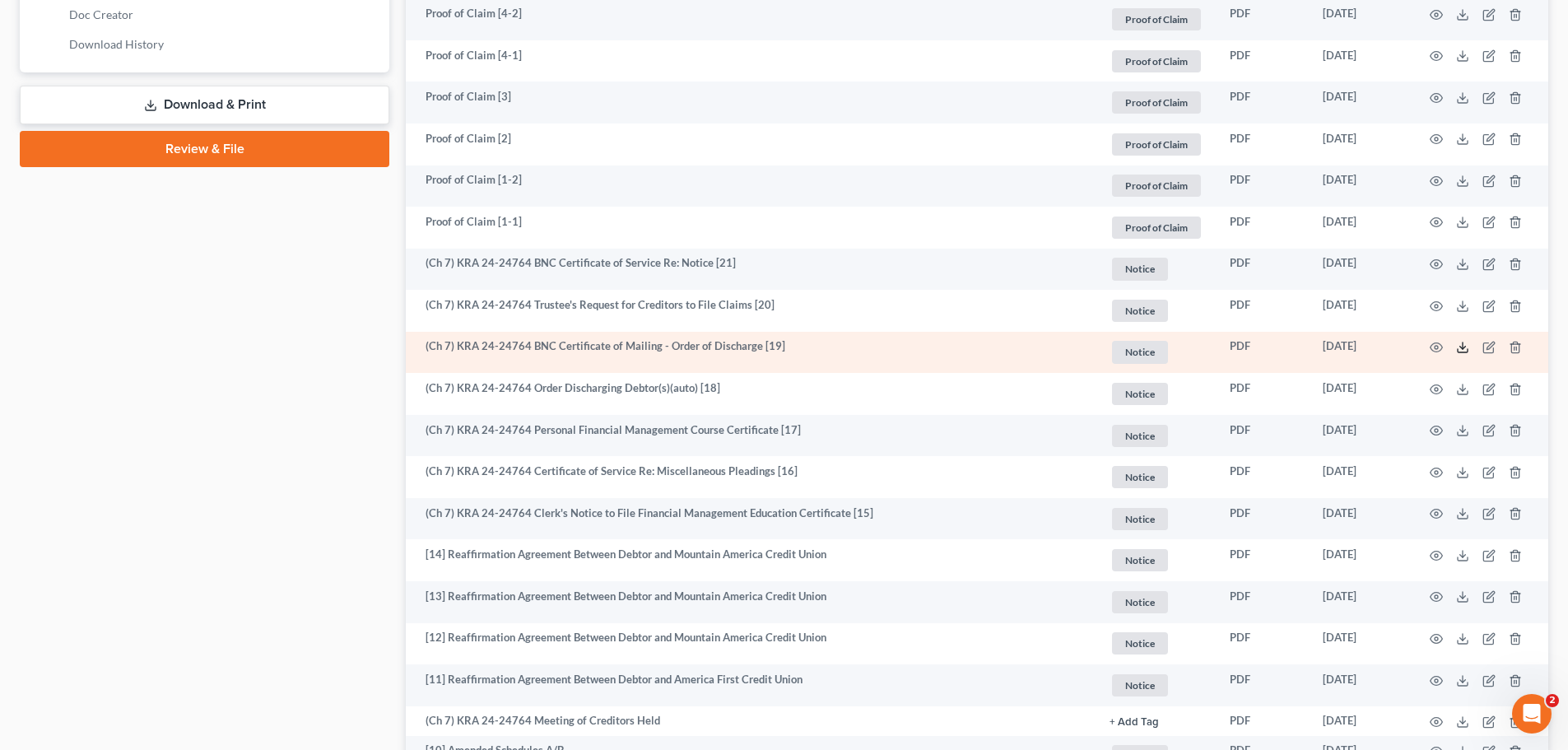
click at [1462, 350] on icon at bounding box center [1463, 348] width 14 height 14
